Goal: Obtain resource: Obtain resource

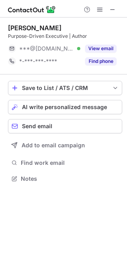
scroll to position [173, 127]
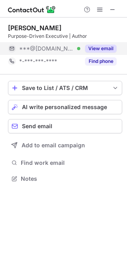
click at [85, 49] on button "View email" at bounding box center [100, 49] width 31 height 8
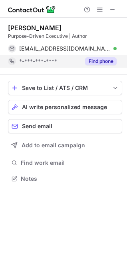
click at [101, 58] on button "Find phone" at bounding box center [100, 61] width 31 height 8
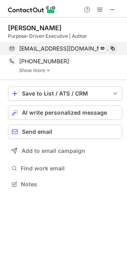
scroll to position [179, 127]
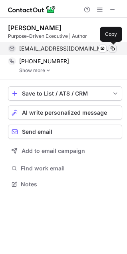
click at [109, 47] on span at bounding box center [112, 48] width 6 height 6
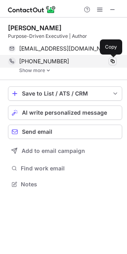
click at [114, 63] on span at bounding box center [112, 61] width 6 height 6
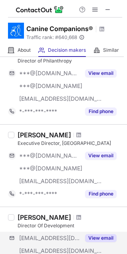
scroll to position [239, 0]
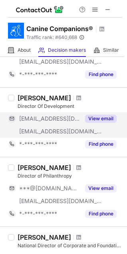
click at [98, 119] on button "View email" at bounding box center [100, 119] width 31 height 8
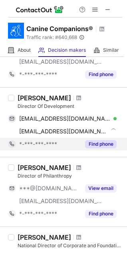
click at [102, 147] on button "Find phone" at bounding box center [100, 144] width 31 height 8
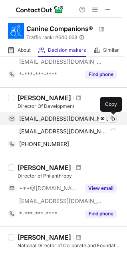
click at [112, 120] on span at bounding box center [112, 119] width 6 height 6
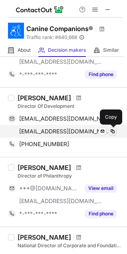
click at [110, 128] on button at bounding box center [112, 131] width 8 height 8
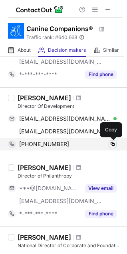
click at [111, 144] on span at bounding box center [112, 144] width 6 height 6
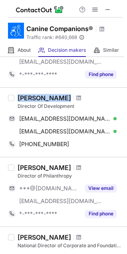
drag, startPoint x: 19, startPoint y: 97, endPoint x: 64, endPoint y: 94, distance: 45.5
click at [64, 94] on div "[PERSON_NAME]" at bounding box center [70, 98] width 104 height 8
copy div "[PERSON_NAME]"
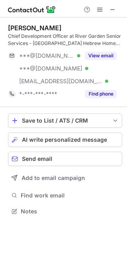
scroll to position [206, 127]
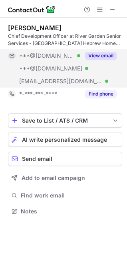
click at [110, 54] on button "View email" at bounding box center [100, 56] width 31 height 8
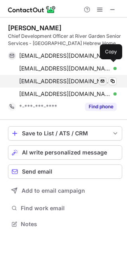
scroll to position [219, 127]
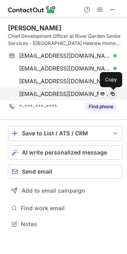
click at [110, 95] on span at bounding box center [112, 94] width 6 height 6
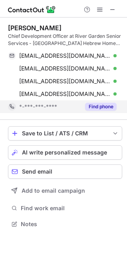
click at [104, 108] on button "Find phone" at bounding box center [100, 107] width 31 height 8
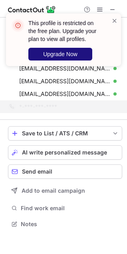
click at [80, 57] on button "Upgrade Now" at bounding box center [60, 54] width 64 height 13
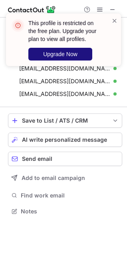
scroll to position [206, 127]
